Goal: Task Accomplishment & Management: Use online tool/utility

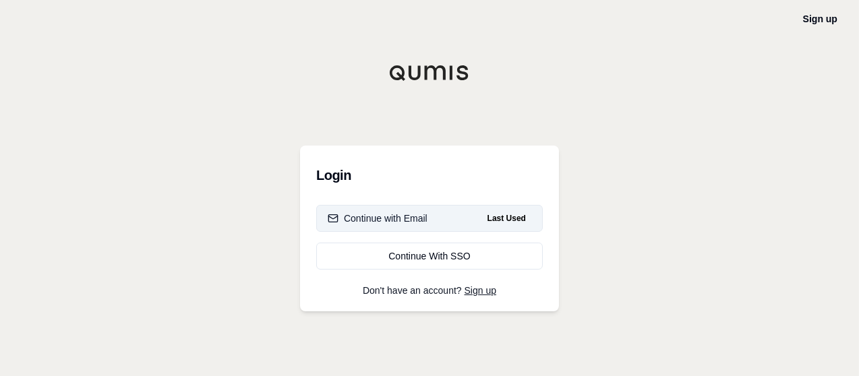
click at [409, 223] on div "Continue with Email" at bounding box center [378, 218] width 100 height 13
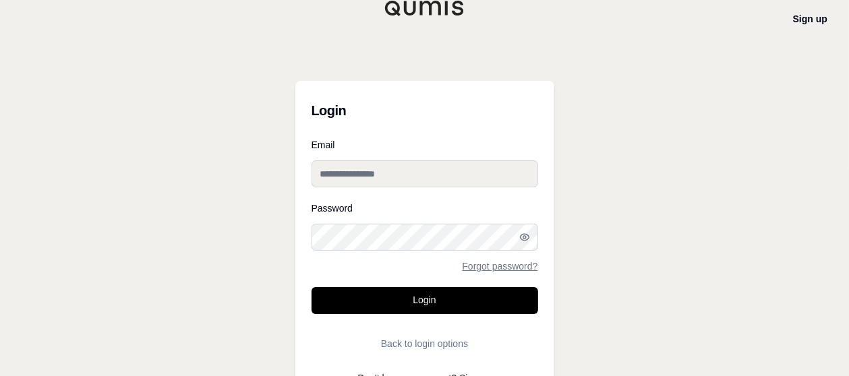
type input "**********"
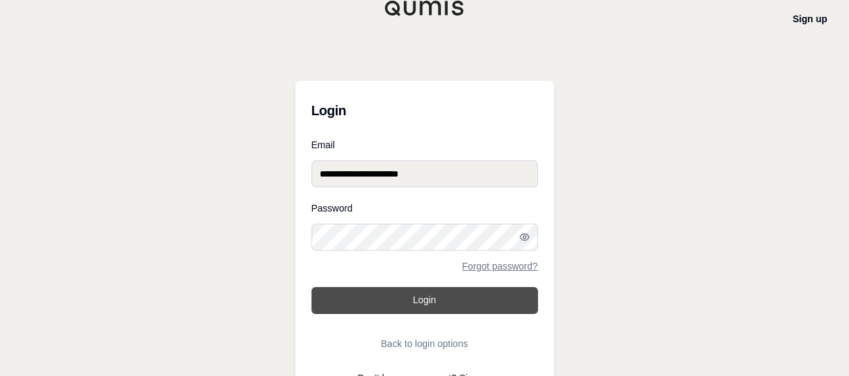
click at [457, 291] on button "Login" at bounding box center [425, 300] width 227 height 27
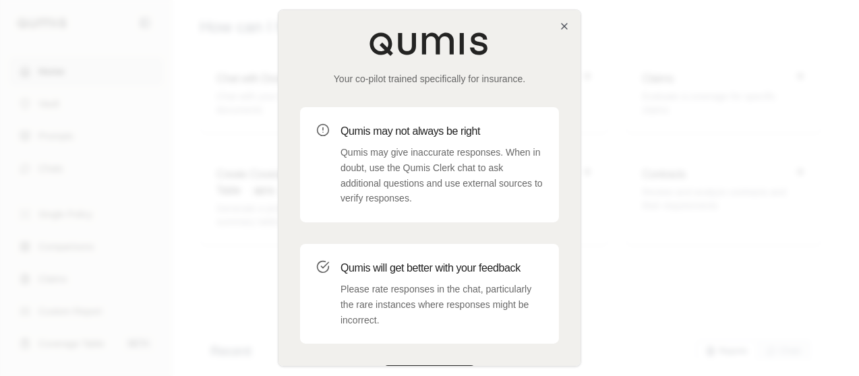
click at [563, 32] on div "Your co-pilot trained specifically for insurance. Qumis may not always be right…" at bounding box center [430, 212] width 302 height 404
click at [562, 26] on icon "button" at bounding box center [564, 26] width 11 height 11
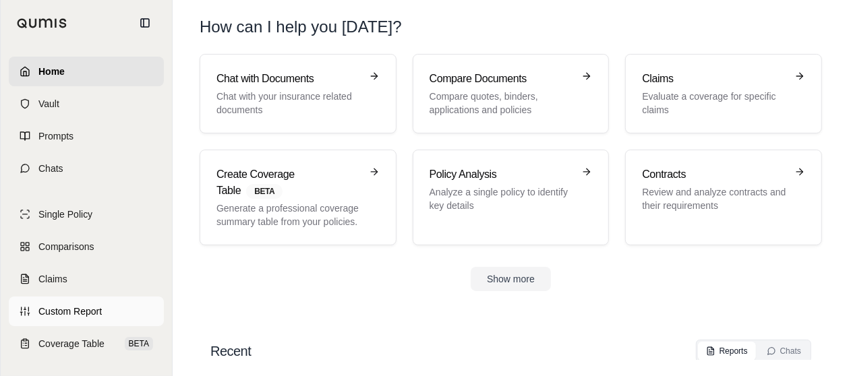
click at [74, 312] on span "Custom Report" at bounding box center [69, 311] width 63 height 13
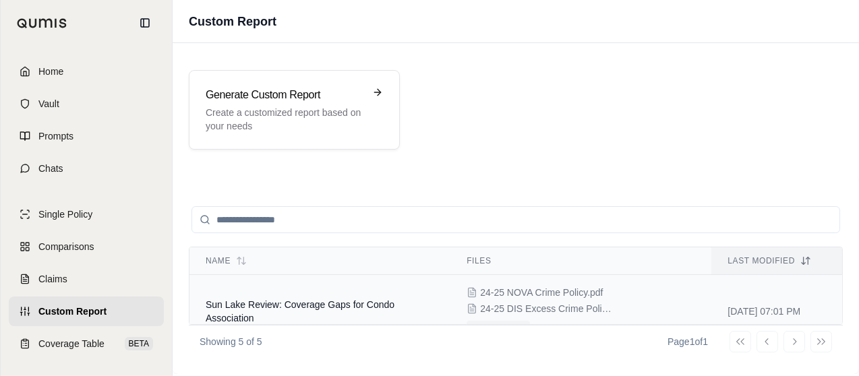
click at [410, 312] on td "Sun Lake Review: Coverage Gaps for Condo Association" at bounding box center [320, 312] width 261 height 74
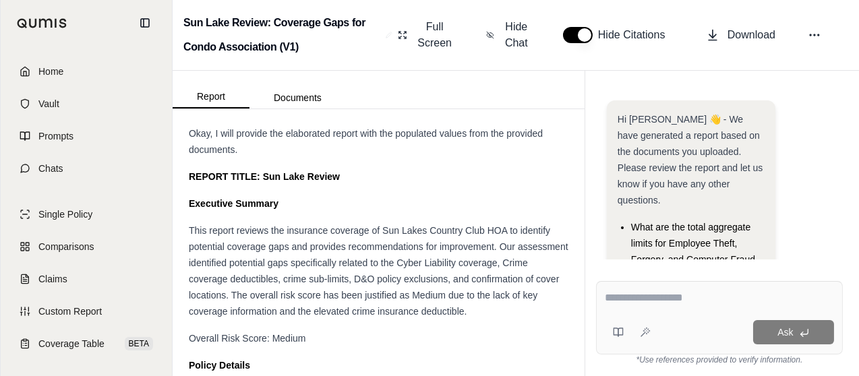
scroll to position [237, 0]
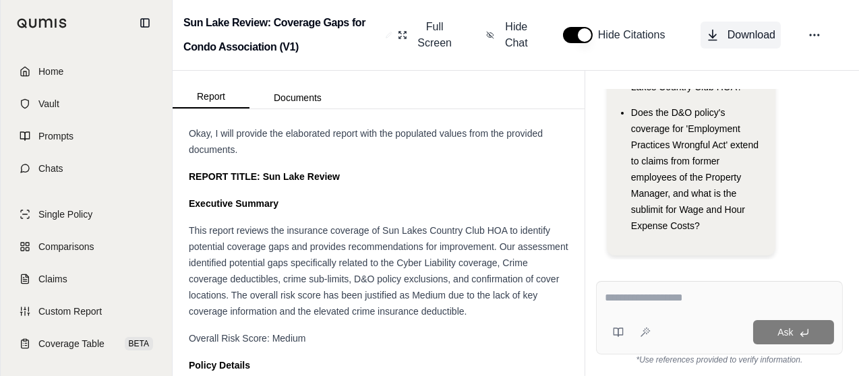
click at [732, 30] on span "Download" at bounding box center [752, 35] width 48 height 16
click at [734, 223] on div "Hi [PERSON_NAME] 👋 - We have generated a report based on the documents you uplo…" at bounding box center [692, 59] width 148 height 371
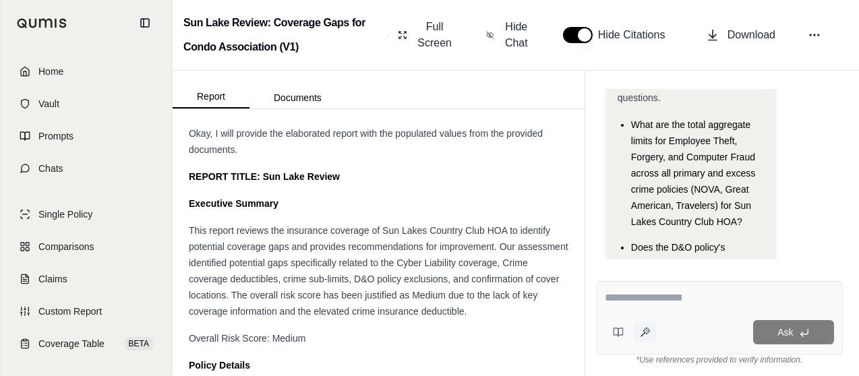
click at [643, 331] on icon at bounding box center [643, 331] width 1 height 0
click at [615, 331] on icon at bounding box center [618, 332] width 11 height 11
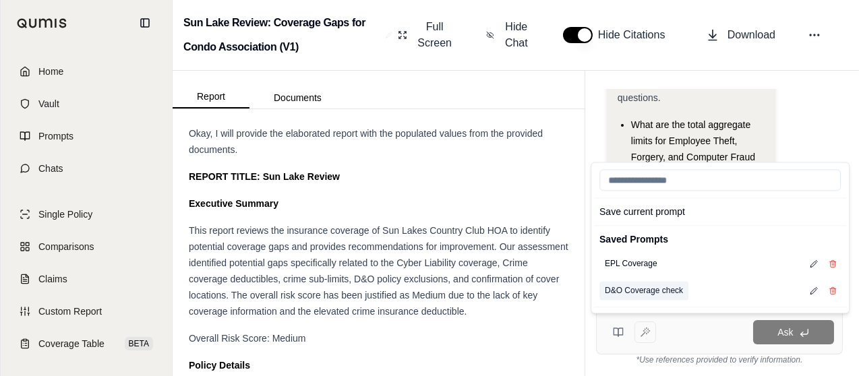
click at [662, 294] on button "D&O Coverage check" at bounding box center [644, 290] width 89 height 19
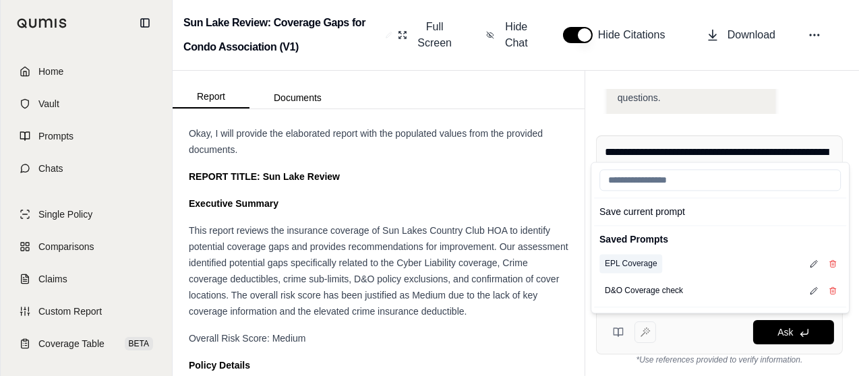
click at [641, 262] on button "EPL Coverage" at bounding box center [631, 263] width 63 height 19
click at [647, 293] on button "D&O Coverage check" at bounding box center [644, 290] width 89 height 19
type textarea "**********"
click at [804, 340] on button "Ask" at bounding box center [793, 332] width 81 height 24
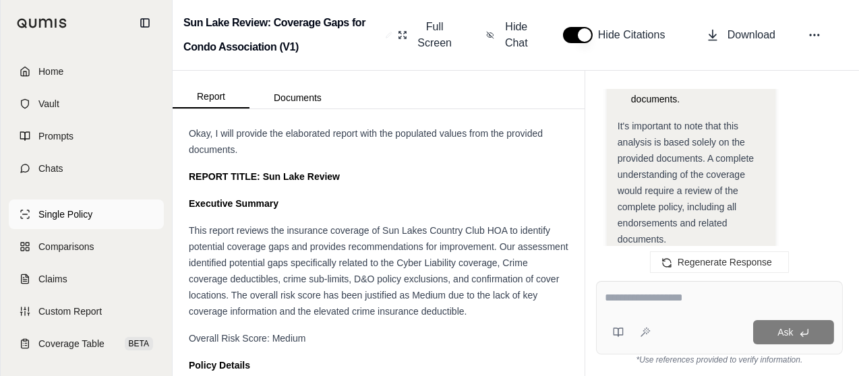
scroll to position [6917, 0]
